Goal: Task Accomplishment & Management: Manage account settings

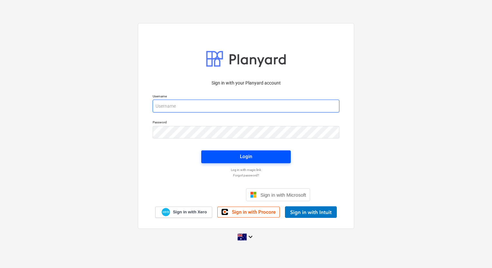
type input "[EMAIL_ADDRESS][DOMAIN_NAME]"
click at [247, 158] on div "Login" at bounding box center [246, 157] width 12 height 8
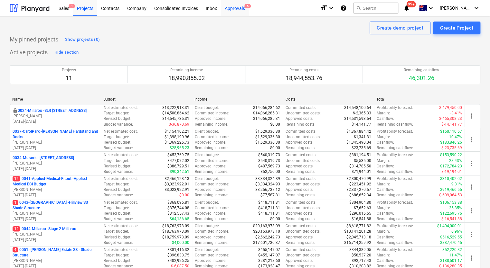
click at [237, 9] on div "Approvals 5" at bounding box center [235, 8] width 28 height 16
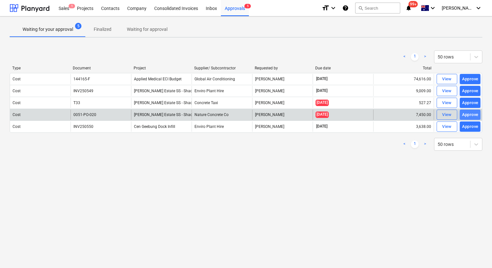
click at [469, 116] on div "Approve" at bounding box center [470, 114] width 16 height 7
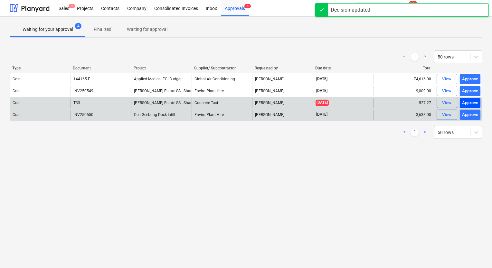
click at [471, 105] on div "Approve" at bounding box center [470, 102] width 16 height 7
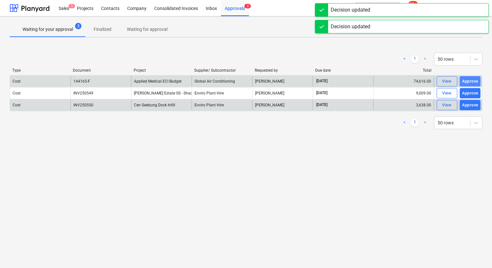
click at [469, 81] on div "Approve" at bounding box center [470, 81] width 16 height 7
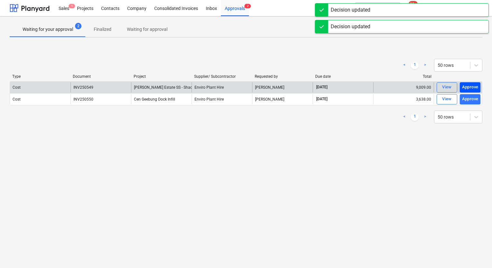
click at [470, 84] on div "Approve" at bounding box center [470, 87] width 16 height 7
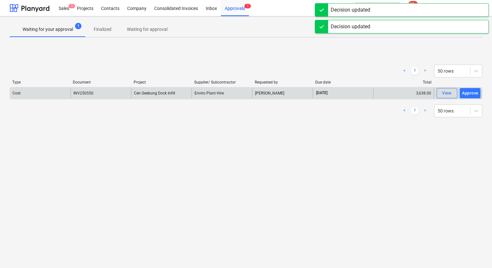
click at [470, 93] on div "Approve" at bounding box center [470, 93] width 16 height 7
